Goal: Communication & Community: Participate in discussion

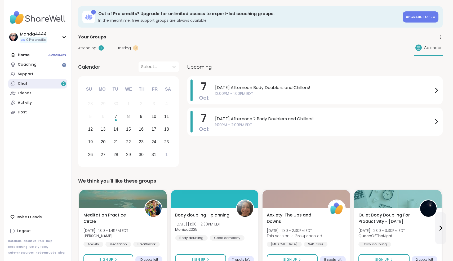
click at [33, 84] on link "Chat 2" at bounding box center [37, 84] width 59 height 10
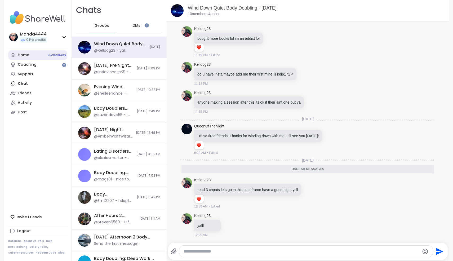
click at [35, 57] on link "Home 2 Scheduled" at bounding box center [37, 55] width 59 height 10
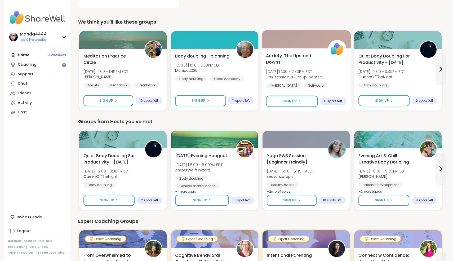
scroll to position [160, 0]
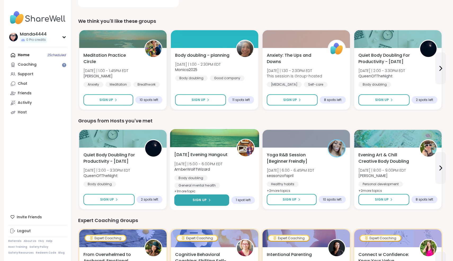
click at [210, 200] on icon at bounding box center [209, 199] width 3 height 3
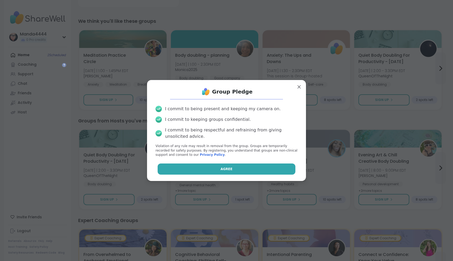
click at [236, 168] on button "Agree" at bounding box center [227, 168] width 138 height 11
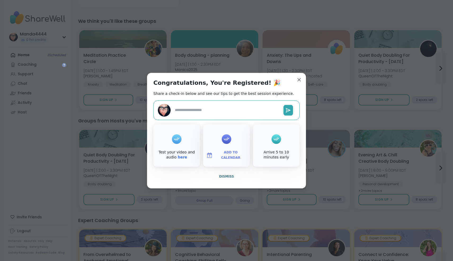
click at [228, 155] on span "Add to Calendar" at bounding box center [231, 155] width 32 height 10
click at [225, 93] on button "Apple Calendar" at bounding box center [226, 96] width 40 height 12
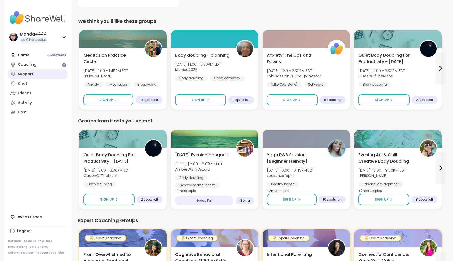
click at [40, 72] on link "Support" at bounding box center [37, 74] width 59 height 10
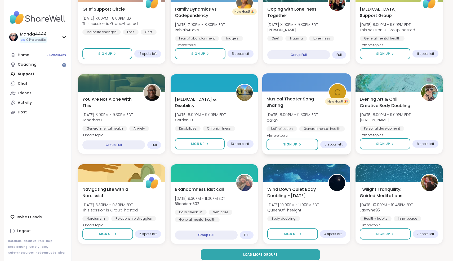
scroll to position [636, 0]
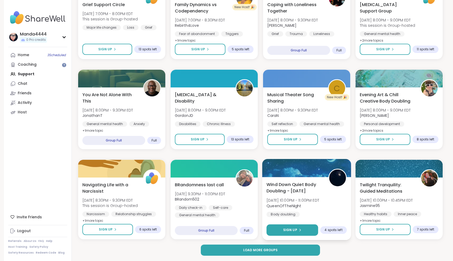
click at [298, 229] on div "Sign Up" at bounding box center [292, 229] width 18 height 5
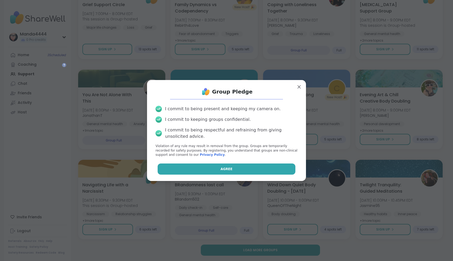
click at [224, 171] on button "Agree" at bounding box center [227, 168] width 138 height 11
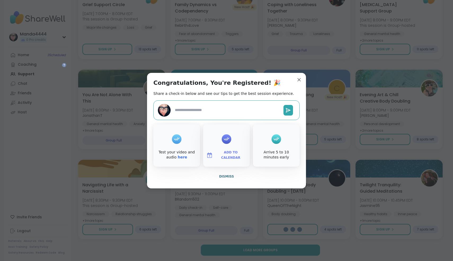
type textarea "*"
click at [225, 153] on span "Add to Calendar" at bounding box center [231, 155] width 32 height 10
click at [224, 97] on button "Apple Calendar" at bounding box center [226, 96] width 40 height 12
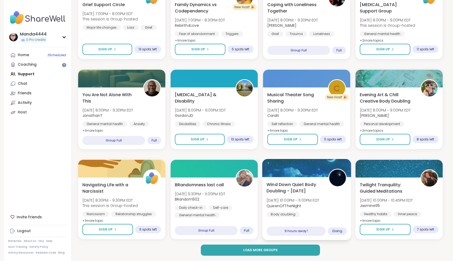
click at [292, 188] on span "Wind Down Quiet Body Doubling - [DATE]" at bounding box center [294, 187] width 56 height 13
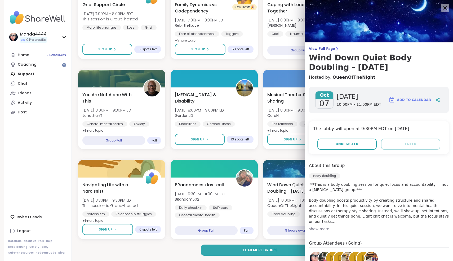
click at [418, 100] on span "Add to Calendar" at bounding box center [414, 99] width 34 height 5
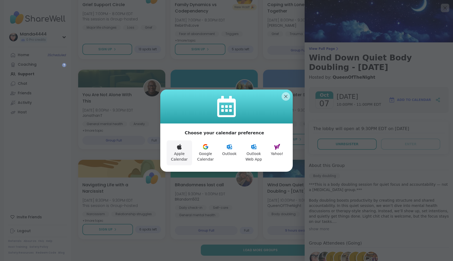
click at [186, 151] on button "Apple Calendar" at bounding box center [179, 152] width 25 height 25
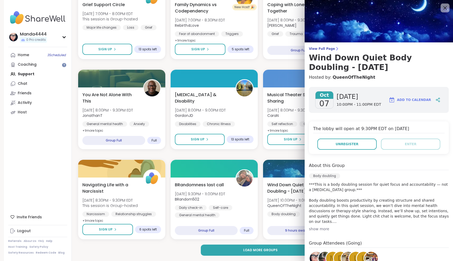
click at [445, 7] on icon at bounding box center [444, 8] width 7 height 7
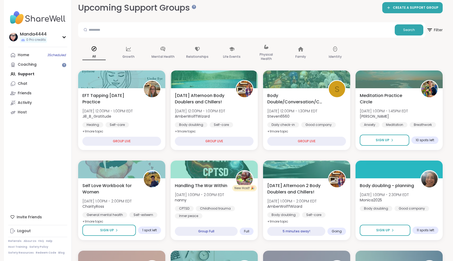
scroll to position [0, 0]
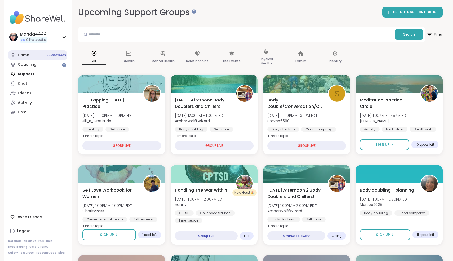
click at [28, 56] on div "Home 3 Scheduled" at bounding box center [23, 54] width 11 height 5
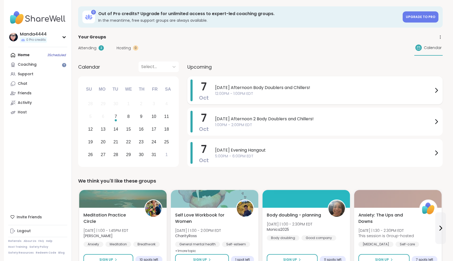
click at [321, 91] on span "12:00PM - 1:00PM EDT" at bounding box center [324, 94] width 218 height 6
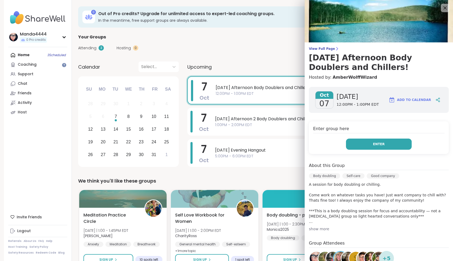
click at [389, 140] on button "Enter" at bounding box center [379, 143] width 66 height 11
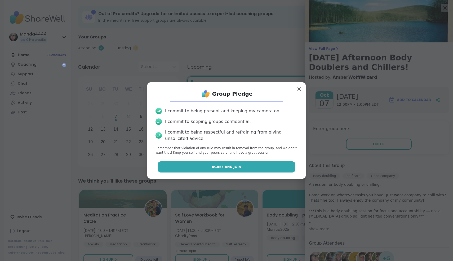
click at [225, 169] on span "Agree and Join" at bounding box center [227, 166] width 30 height 5
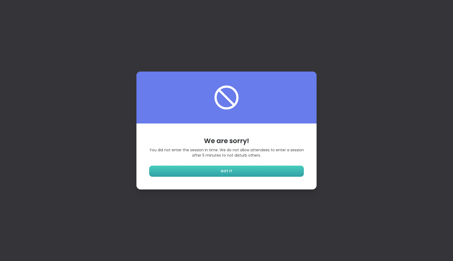
click at [241, 172] on link "GOT IT" at bounding box center [226, 171] width 155 height 11
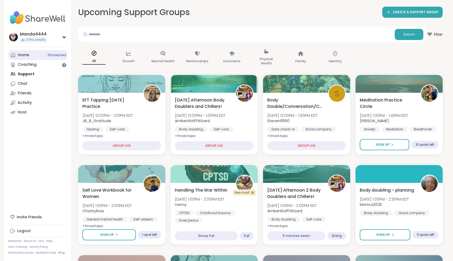
click at [24, 55] on div "Home 3 Scheduled" at bounding box center [23, 54] width 11 height 5
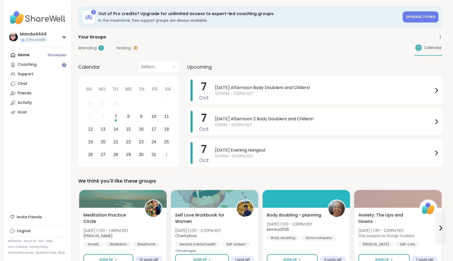
click at [288, 122] on span "[DATE] Afternoon 2 Body Doublers and Chillers!" at bounding box center [324, 119] width 218 height 6
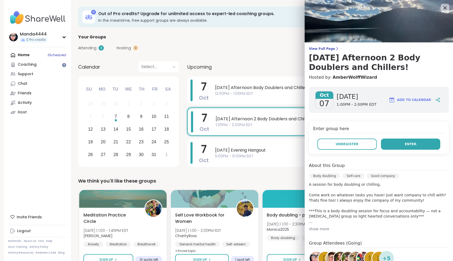
click at [408, 142] on span "Enter" at bounding box center [411, 144] width 12 height 5
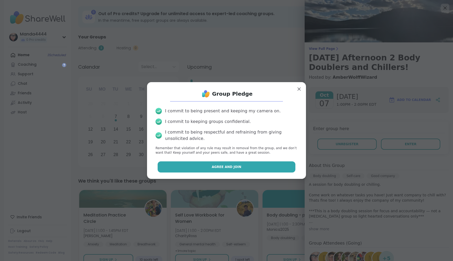
click at [231, 167] on span "Agree and Join" at bounding box center [227, 166] width 30 height 5
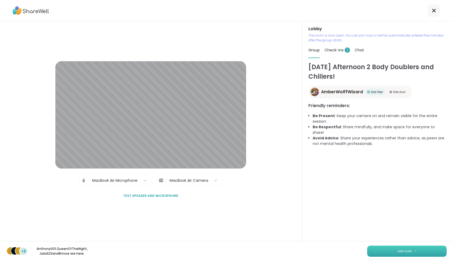
click at [398, 248] on button "Join now" at bounding box center [406, 250] width 79 height 11
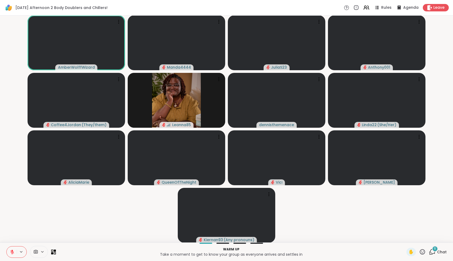
click at [438, 253] on span "Chat" at bounding box center [442, 251] width 10 height 5
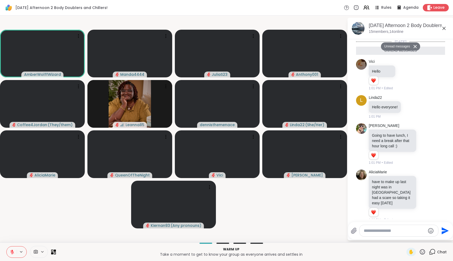
scroll to position [159, 0]
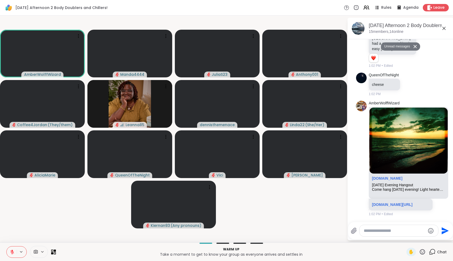
click at [386, 231] on textarea "Type your message" at bounding box center [395, 230] width 62 height 5
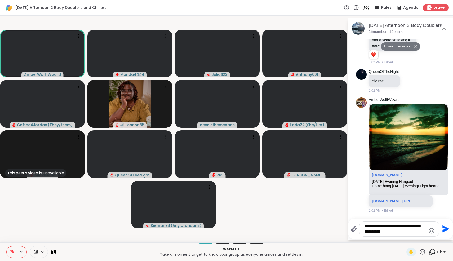
type textarea "**********"
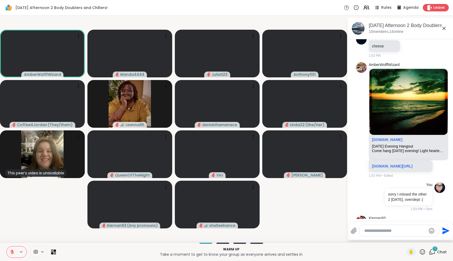
scroll to position [219, 0]
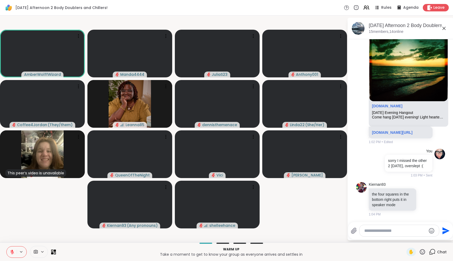
click at [445, 29] on icon at bounding box center [444, 28] width 6 height 6
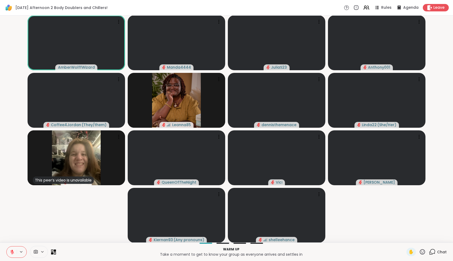
click at [54, 251] on icon at bounding box center [55, 250] width 2 height 2
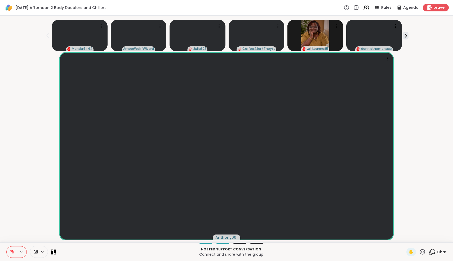
click at [54, 253] on icon at bounding box center [55, 253] width 2 height 2
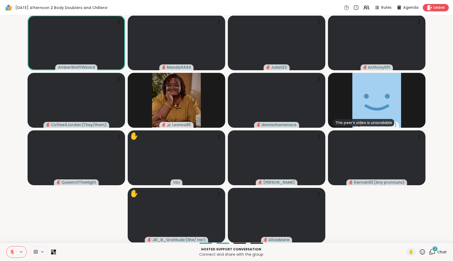
click at [432, 250] on icon at bounding box center [432, 251] width 7 height 7
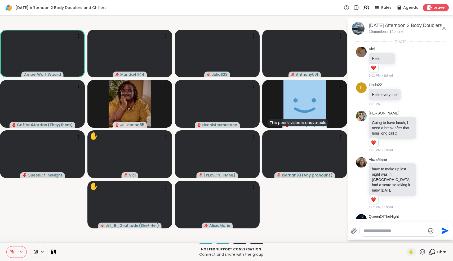
scroll to position [304, 0]
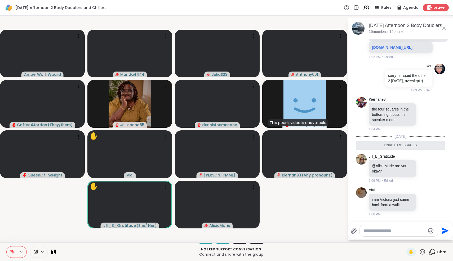
click at [414, 146] on div "Unread messages" at bounding box center [400, 145] width 89 height 8
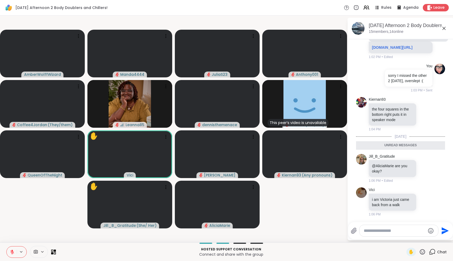
click at [444, 28] on icon at bounding box center [444, 28] width 6 height 6
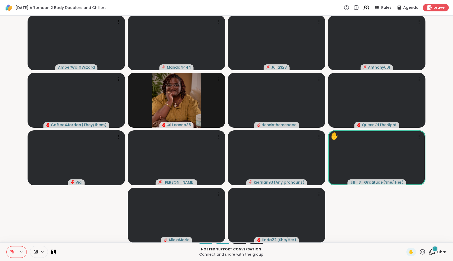
click at [432, 252] on icon at bounding box center [432, 251] width 7 height 7
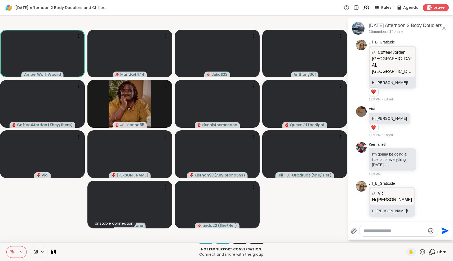
scroll to position [821, 0]
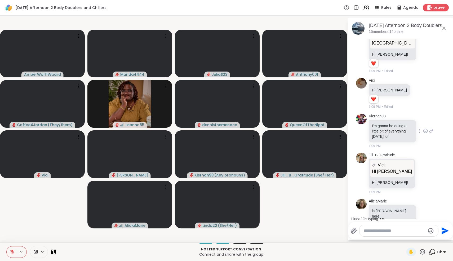
click at [420, 128] on div at bounding box center [419, 131] width 5 height 6
click at [440, 184] on div "[PERSON_NAME] Vici Hi [PERSON_NAME] Hi [PERSON_NAME] [PERSON_NAME]! 1:09 PM" at bounding box center [400, 173] width 89 height 46
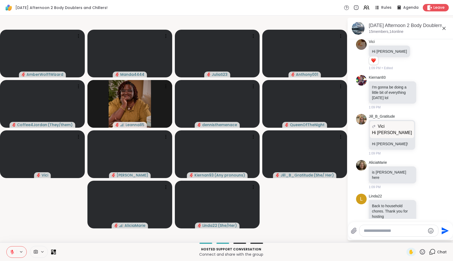
click at [380, 233] on textarea "Type your message" at bounding box center [395, 230] width 62 height 5
type textarea "*"
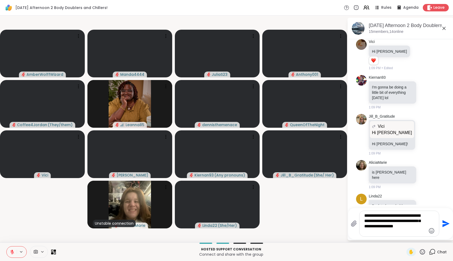
click at [399, 226] on textarea "**********" at bounding box center [395, 223] width 62 height 21
type textarea "**********"
click at [444, 222] on icon "Send" at bounding box center [445, 223] width 7 height 7
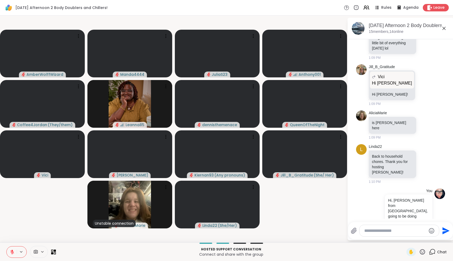
scroll to position [916, 0]
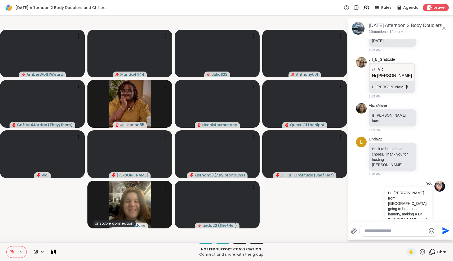
click at [406, 230] on textarea "Type your message" at bounding box center [395, 230] width 62 height 5
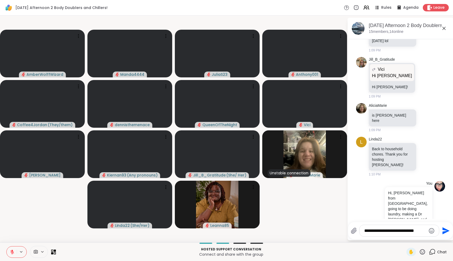
type textarea "**********"
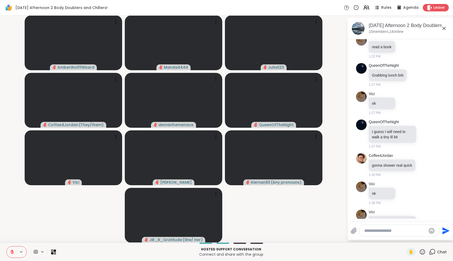
scroll to position [1254, 0]
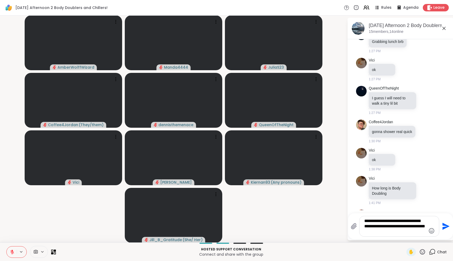
type textarea "**********"
click at [431, 231] on icon "Emoji picker" at bounding box center [432, 231] width 6 height 6
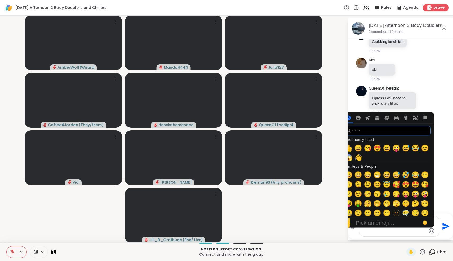
click at [369, 132] on input "search" at bounding box center [387, 131] width 87 height 10
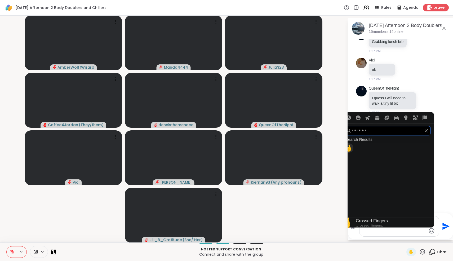
type input "**********"
click at [349, 147] on span "🤞" at bounding box center [349, 147] width 8 height 7
click at [405, 231] on textarea "**********" at bounding box center [395, 226] width 62 height 16
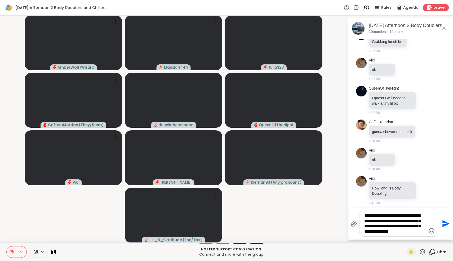
type textarea "**********"
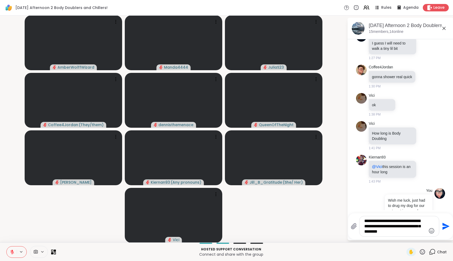
scroll to position [1325, 0]
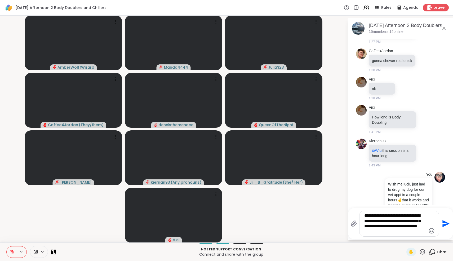
type textarea "**********"
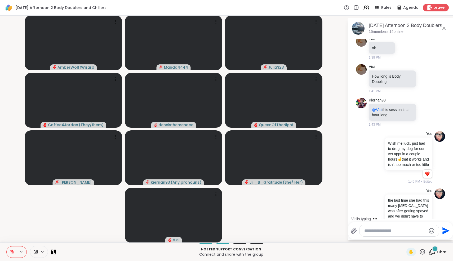
scroll to position [1399, 0]
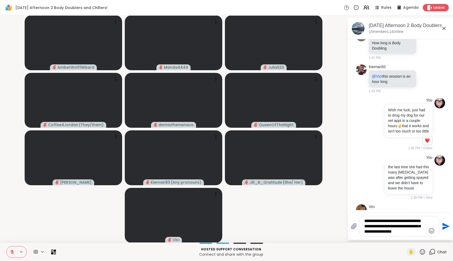
click at [424, 254] on icon at bounding box center [422, 251] width 7 height 7
click at [417, 230] on div "✋ ❤️ 👍 🌟 🎉" at bounding box center [424, 237] width 53 height 17
click at [414, 233] on textarea "**********" at bounding box center [395, 226] width 62 height 16
click at [432, 230] on icon "Emoji picker" at bounding box center [432, 231] width 6 height 6
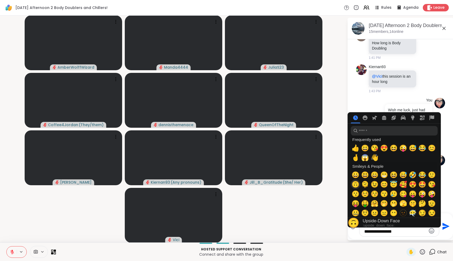
click at [354, 185] on span "🙃" at bounding box center [355, 184] width 8 height 7
type textarea "**********"
click at [417, 234] on textarea "**********" at bounding box center [395, 226] width 62 height 16
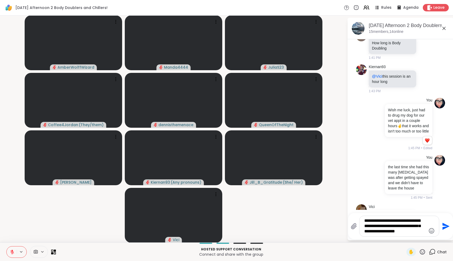
click at [443, 227] on icon "Send" at bounding box center [445, 225] width 7 height 7
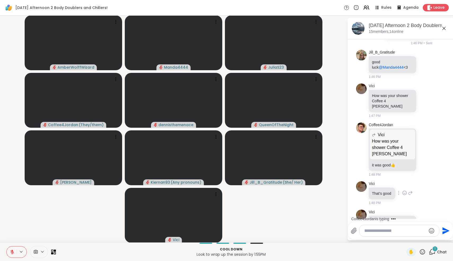
scroll to position [1690, 0]
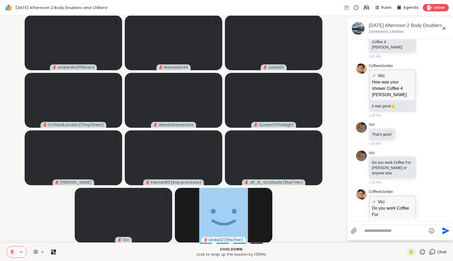
click at [444, 29] on icon at bounding box center [443, 28] width 3 height 3
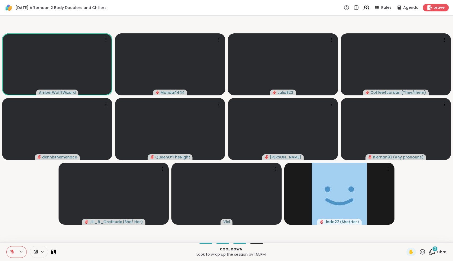
click at [434, 251] on icon at bounding box center [432, 251] width 7 height 7
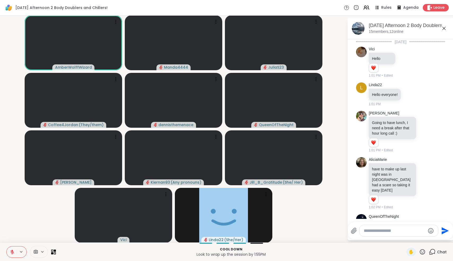
scroll to position [1798, 0]
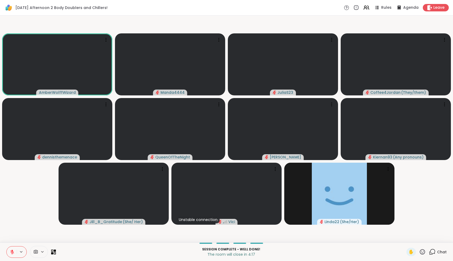
click at [13, 251] on icon at bounding box center [12, 250] width 2 height 2
click at [434, 253] on icon at bounding box center [432, 251] width 7 height 7
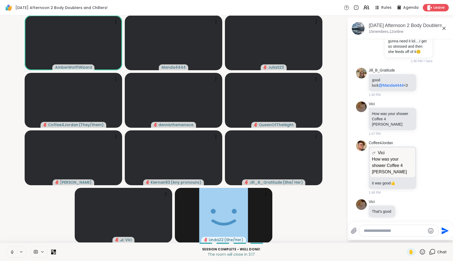
scroll to position [1604, 0]
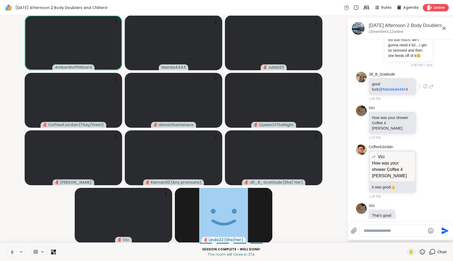
click at [425, 84] on icon at bounding box center [425, 86] width 5 height 5
click at [383, 75] on div "Select Reaction: Heart" at bounding box center [383, 77] width 5 height 5
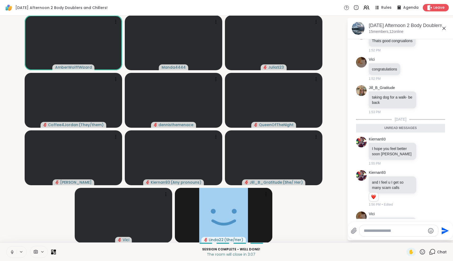
scroll to position [1919, 0]
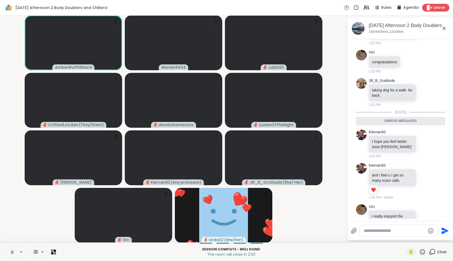
click at [440, 6] on span "Leave" at bounding box center [439, 8] width 12 height 6
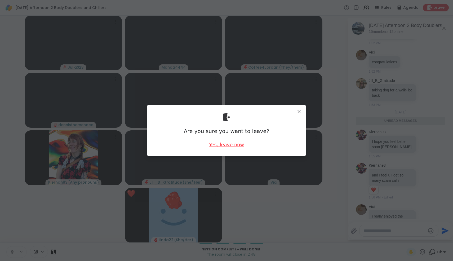
click at [232, 145] on div "Yes, leave now" at bounding box center [226, 144] width 35 height 7
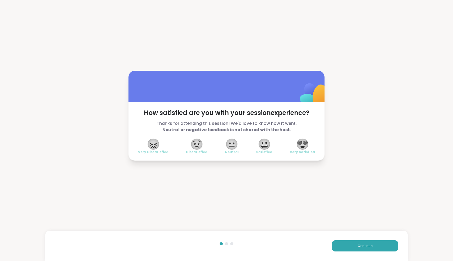
click at [306, 144] on span "😍" at bounding box center [302, 144] width 13 height 10
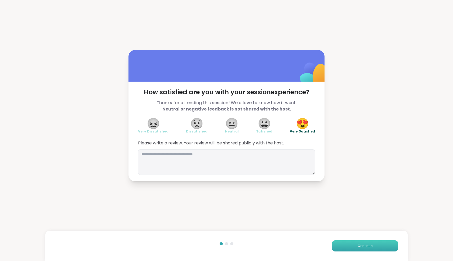
click at [370, 245] on span "Continue" at bounding box center [364, 245] width 15 height 5
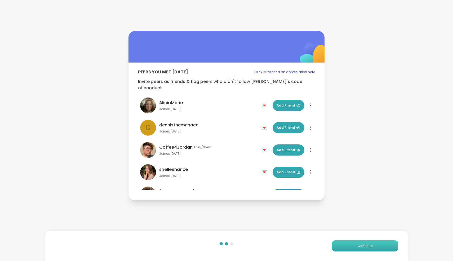
click at [370, 245] on span "Continue" at bounding box center [364, 245] width 15 height 5
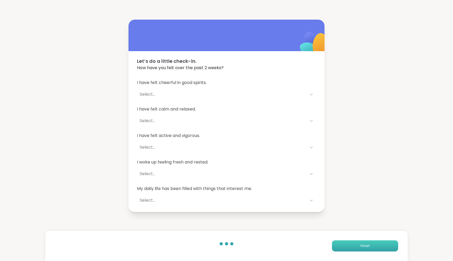
click at [370, 245] on button "Finish" at bounding box center [365, 245] width 66 height 11
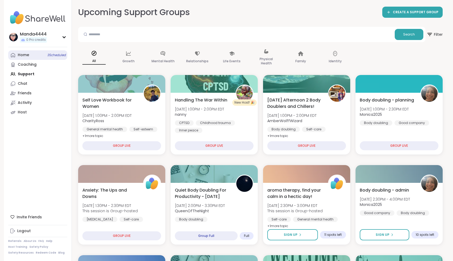
click at [24, 55] on div "Home 3 Scheduled" at bounding box center [23, 54] width 11 height 5
